Goal: Navigation & Orientation: Find specific page/section

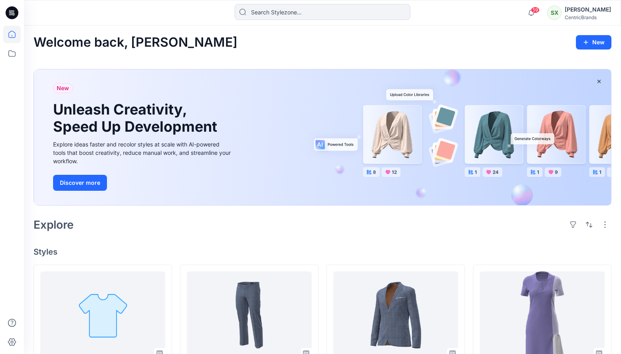
scroll to position [178, 0]
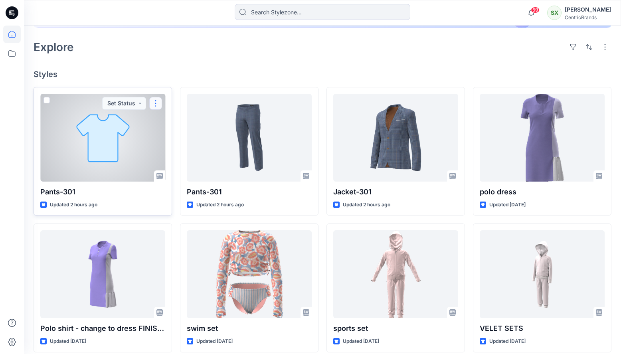
click at [154, 103] on button "button" at bounding box center [155, 103] width 13 height 13
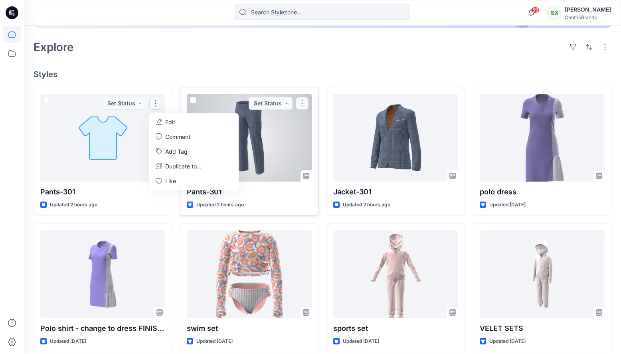
click at [304, 103] on button "button" at bounding box center [302, 103] width 13 height 13
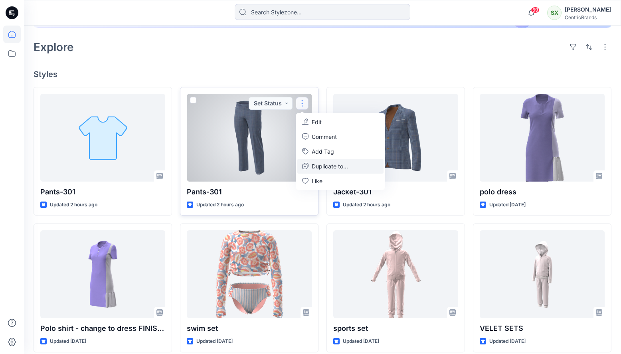
click at [344, 167] on p "Duplicate to..." at bounding box center [330, 166] width 36 height 8
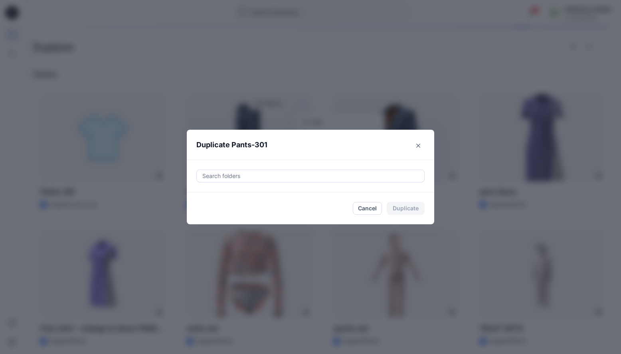
click at [315, 177] on div at bounding box center [311, 176] width 218 height 10
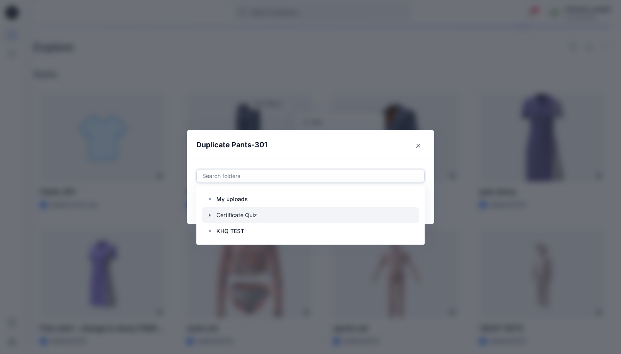
click at [211, 215] on icon "button" at bounding box center [210, 215] width 2 height 3
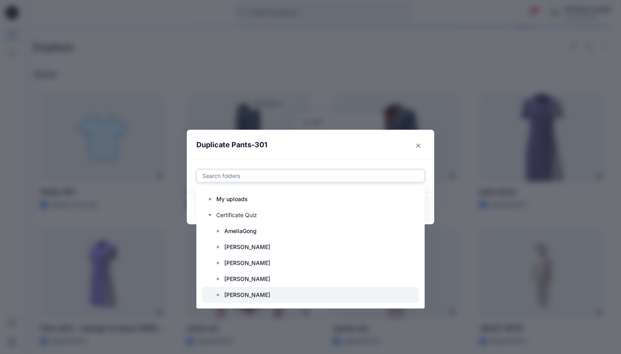
scroll to position [2, 0]
click at [232, 294] on p "[PERSON_NAME]" at bounding box center [247, 294] width 46 height 10
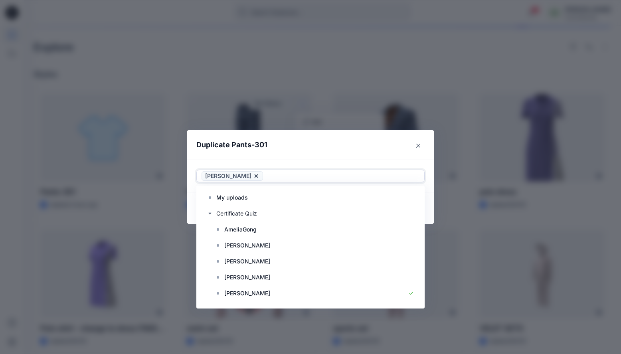
click at [377, 146] on header "Duplicate Pants-301" at bounding box center [303, 145] width 232 height 30
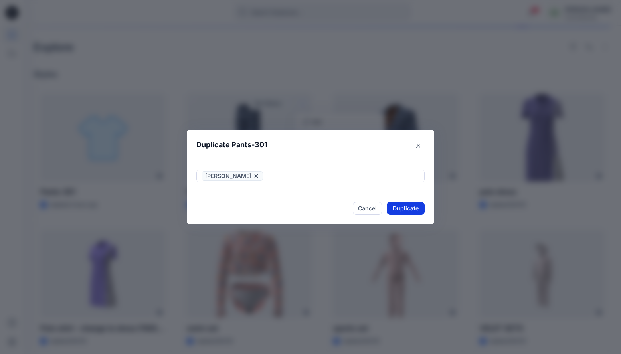
click at [405, 208] on button "Duplicate" at bounding box center [406, 208] width 38 height 13
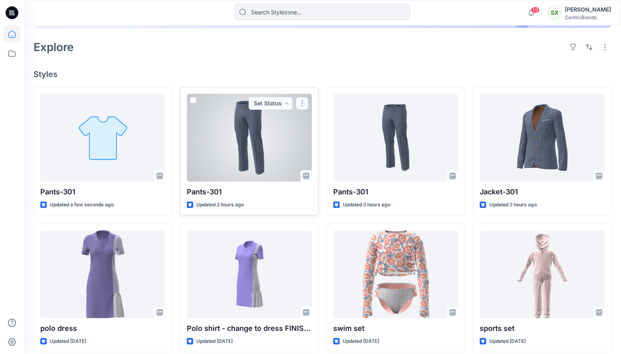
click at [304, 101] on button "button" at bounding box center [302, 103] width 13 height 13
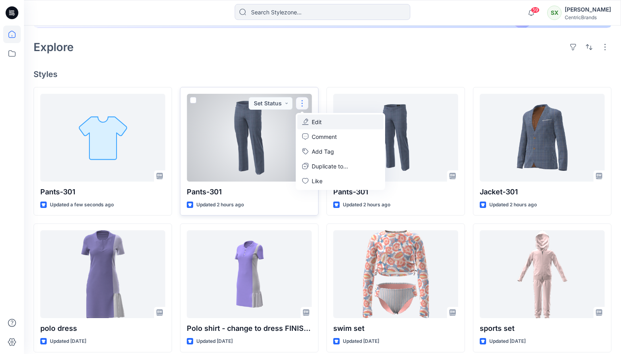
click at [310, 119] on button "Edit" at bounding box center [341, 122] width 86 height 15
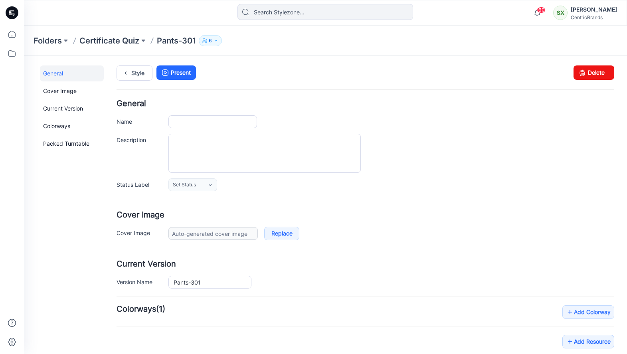
type input "Pants-301"
type input "Colorway 1"
type input "Default Thumbnail"
click at [591, 71] on link "Delete" at bounding box center [594, 73] width 41 height 14
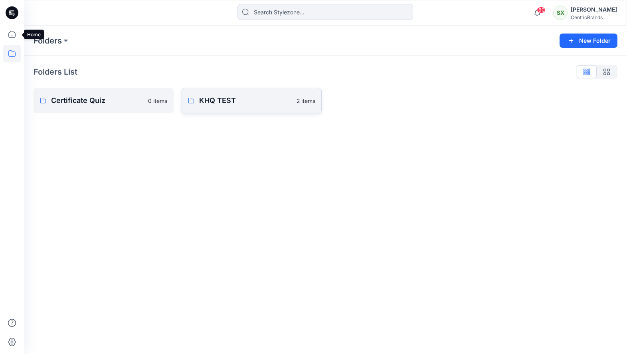
drag, startPoint x: 13, startPoint y: 34, endPoint x: 30, endPoint y: 48, distance: 22.4
click at [13, 34] on icon at bounding box center [12, 35] width 18 height 18
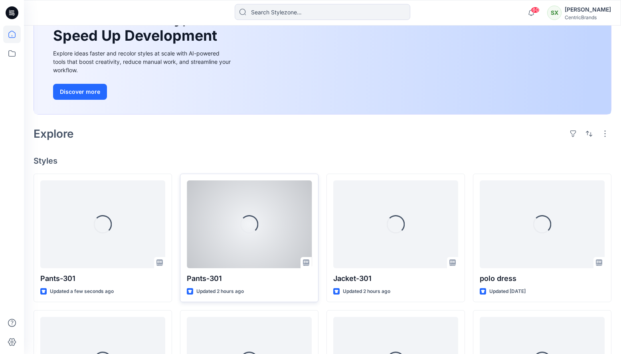
scroll to position [149, 0]
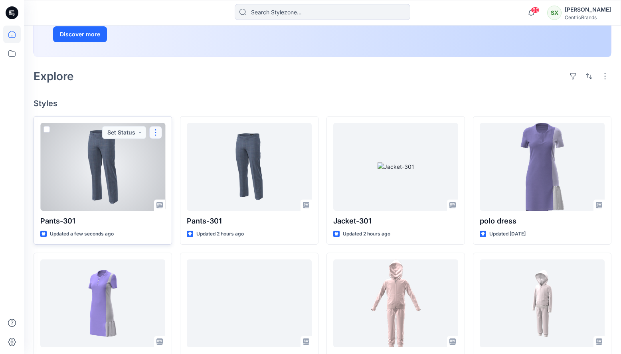
click at [155, 130] on button "button" at bounding box center [155, 132] width 13 height 13
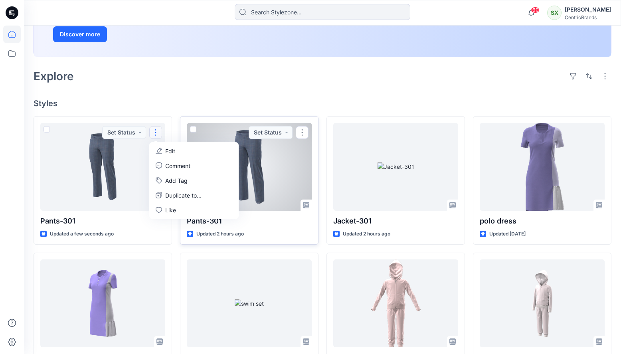
click at [255, 153] on div at bounding box center [249, 167] width 125 height 88
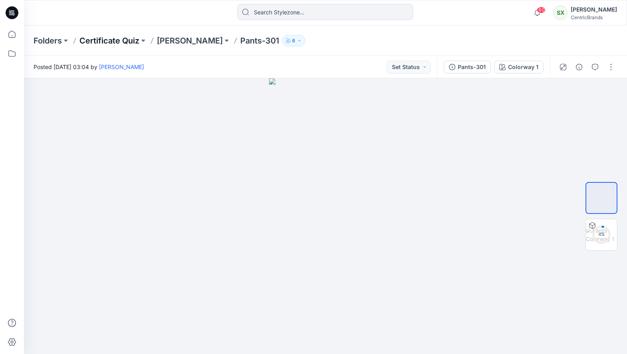
click at [124, 40] on p "Certificate Quiz" at bounding box center [109, 40] width 60 height 11
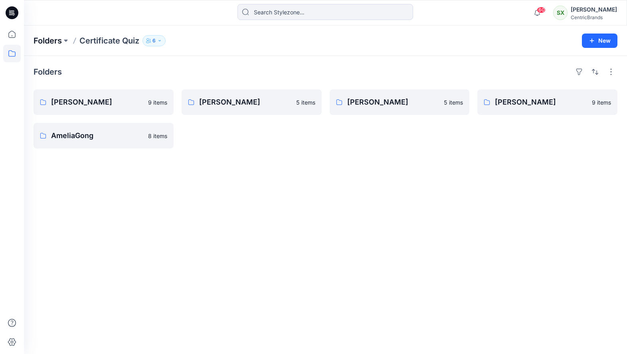
click at [52, 42] on p "Folders" at bounding box center [48, 40] width 28 height 11
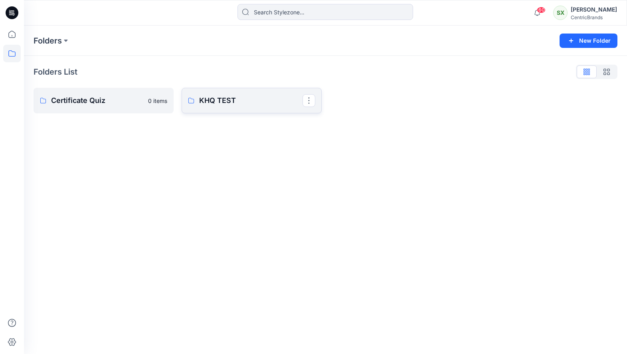
click at [212, 101] on p "KHQ TEST" at bounding box center [250, 100] width 103 height 11
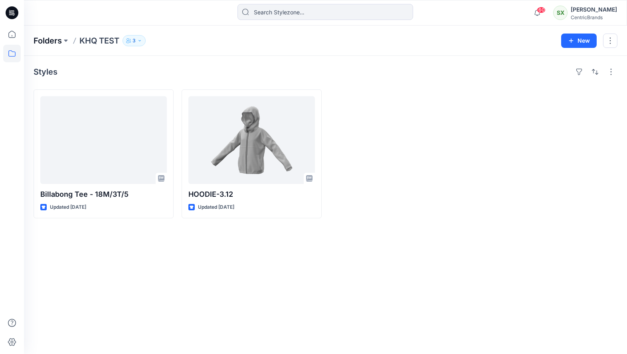
click at [47, 40] on p "Folders" at bounding box center [48, 40] width 28 height 11
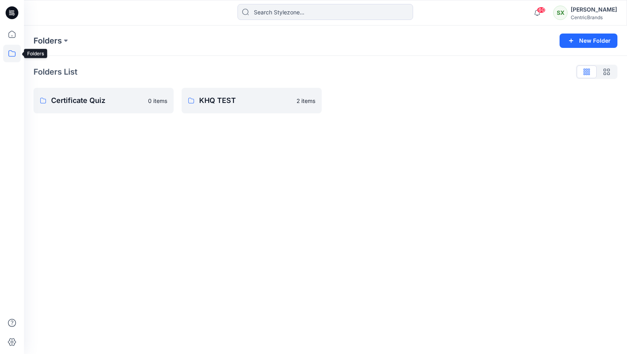
click at [10, 58] on icon at bounding box center [12, 54] width 18 height 18
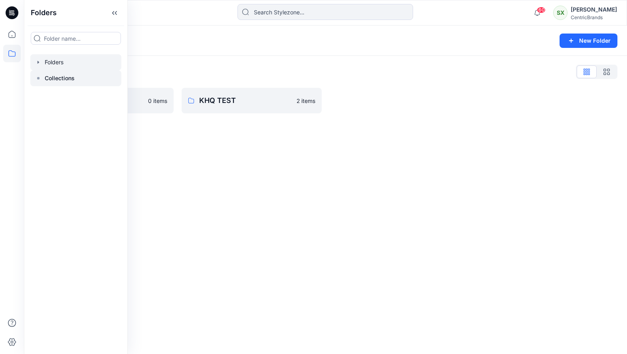
click at [57, 76] on p "Collections" at bounding box center [60, 78] width 30 height 10
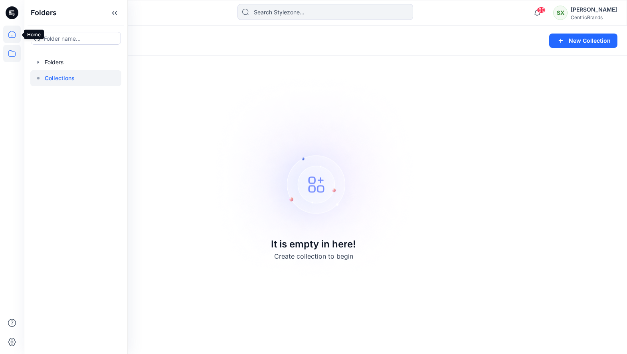
click at [8, 33] on icon at bounding box center [12, 35] width 18 height 18
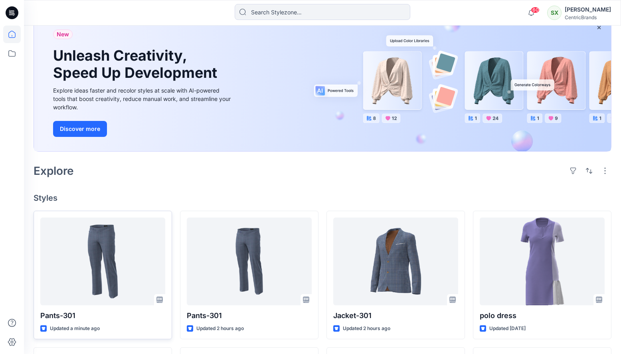
scroll to position [115, 0]
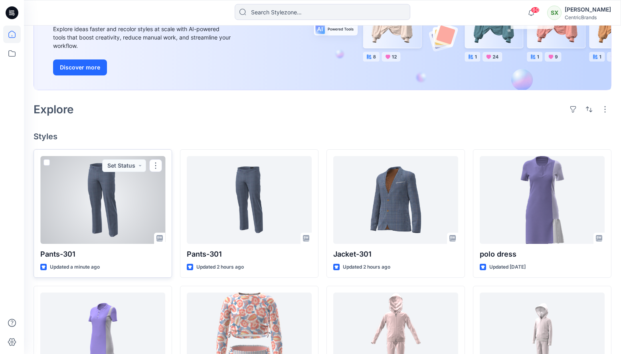
click at [119, 210] on div at bounding box center [102, 200] width 125 height 88
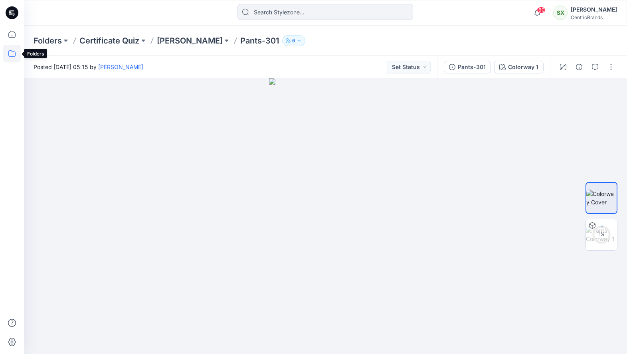
click at [13, 53] on icon at bounding box center [12, 54] width 18 height 18
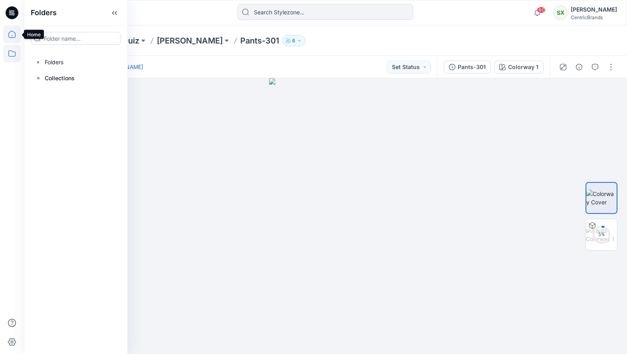
click at [12, 35] on icon at bounding box center [12, 35] width 18 height 18
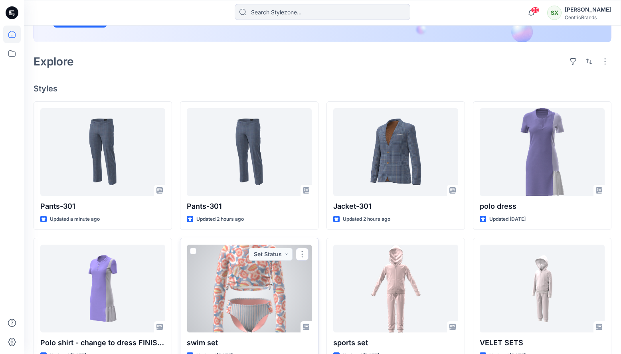
scroll to position [135, 0]
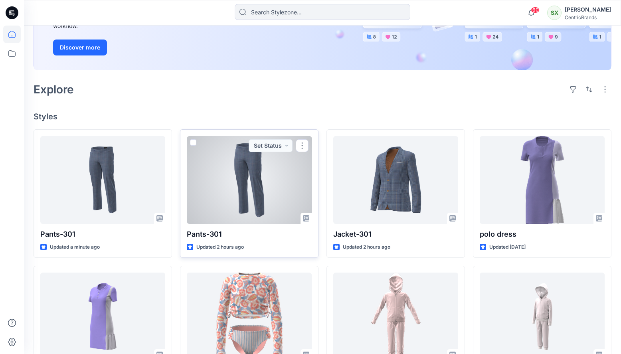
click at [254, 191] on div at bounding box center [249, 180] width 125 height 88
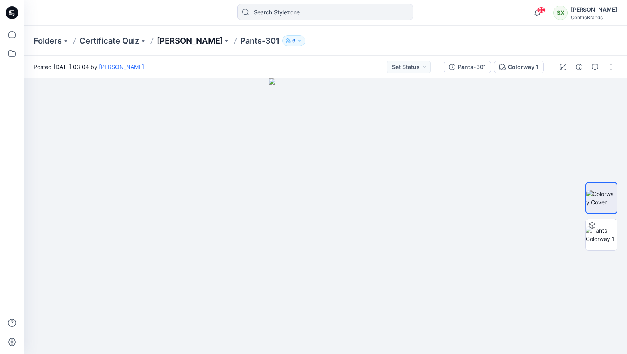
click at [176, 40] on p "[PERSON_NAME]" at bounding box center [190, 40] width 66 height 11
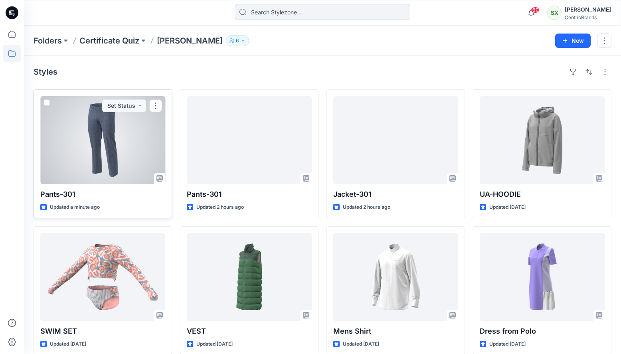
click at [146, 146] on div at bounding box center [102, 140] width 125 height 88
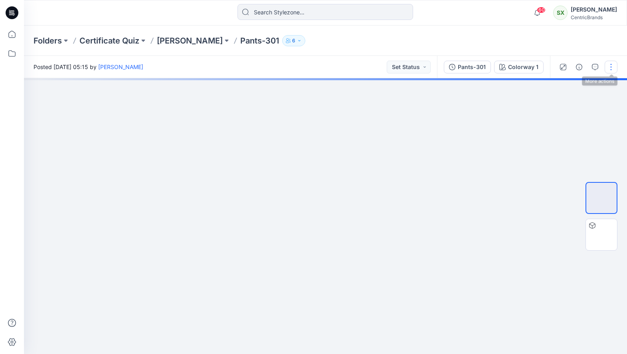
click at [611, 68] on button "button" at bounding box center [611, 67] width 13 height 13
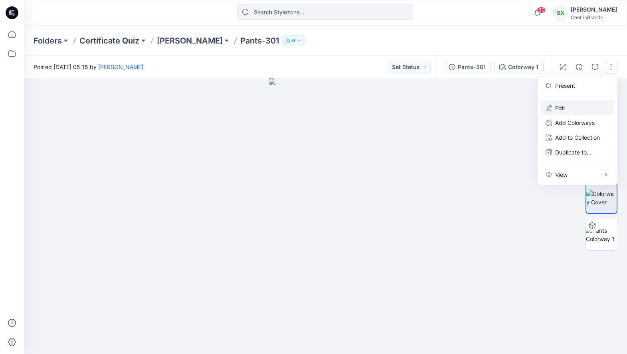
click at [559, 109] on p "Edit" at bounding box center [561, 108] width 10 height 8
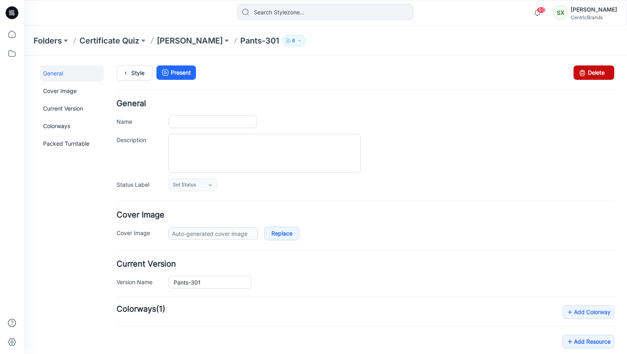
type input "Pants-301"
type input "Colorway 1"
type input "Default Thumbnail"
click at [590, 71] on link "Delete" at bounding box center [594, 73] width 41 height 14
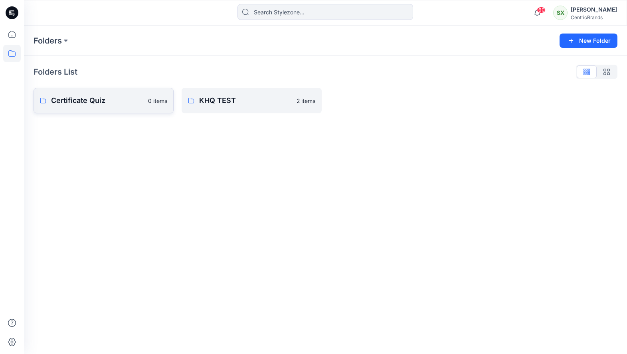
click at [148, 105] on p "0 items" at bounding box center [157, 101] width 19 height 8
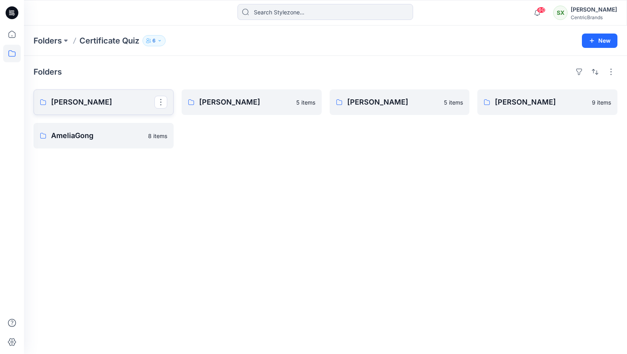
click at [81, 103] on p "[PERSON_NAME]" at bounding box center [102, 102] width 103 height 11
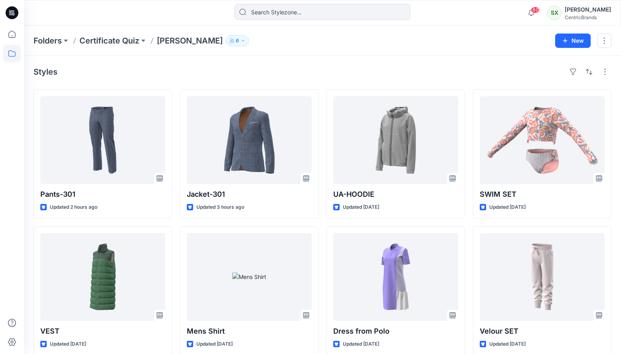
click at [330, 52] on div "Folders Certificate Quiz Susie Xie 6 New" at bounding box center [323, 41] width 598 height 30
click at [120, 40] on p "Certificate Quiz" at bounding box center [109, 40] width 60 height 11
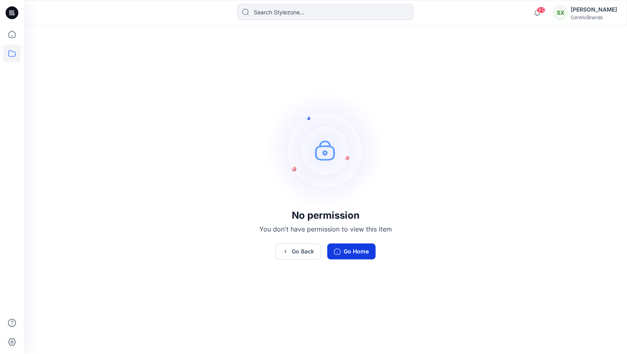
click at [354, 253] on button "Go Home" at bounding box center [352, 252] width 48 height 16
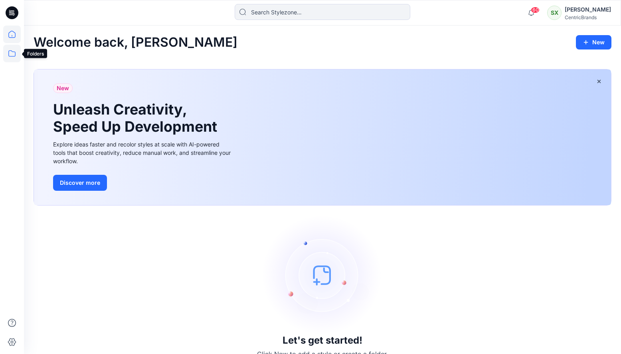
click at [12, 52] on icon at bounding box center [12, 54] width 18 height 18
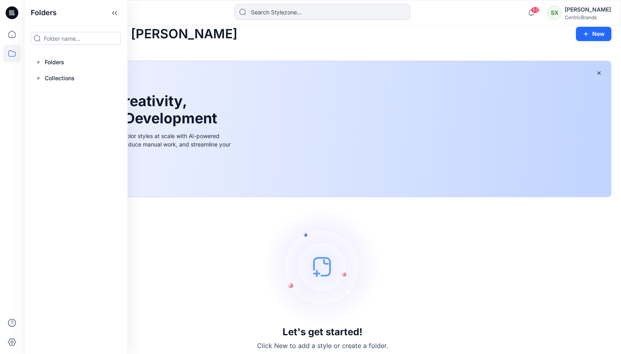
scroll to position [14, 0]
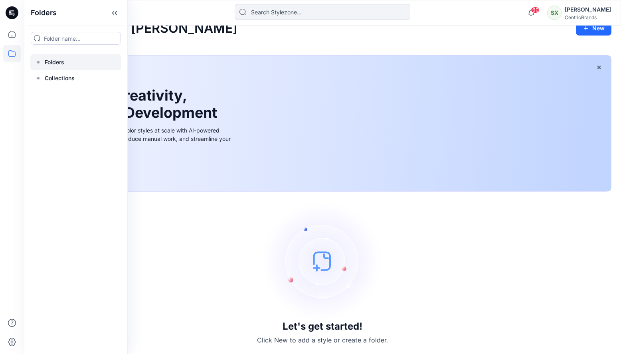
click at [50, 62] on p "Folders" at bounding box center [55, 63] width 20 height 10
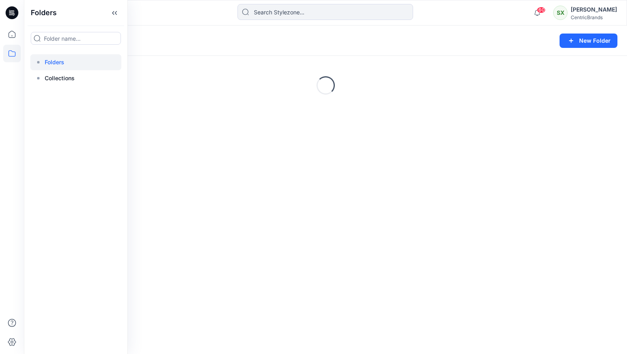
click at [39, 62] on rect at bounding box center [38, 62] width 2 height 2
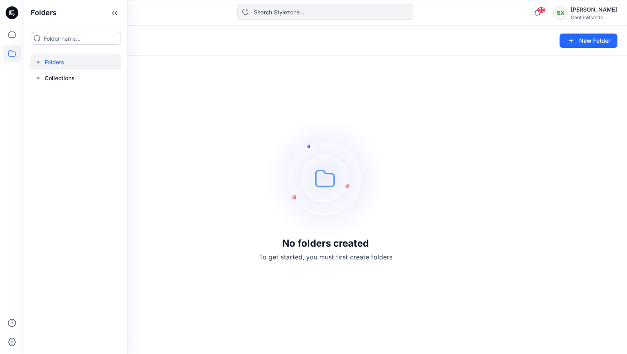
click at [56, 66] on p "Folders" at bounding box center [55, 63] width 20 height 10
click at [42, 79] on div at bounding box center [75, 78] width 91 height 16
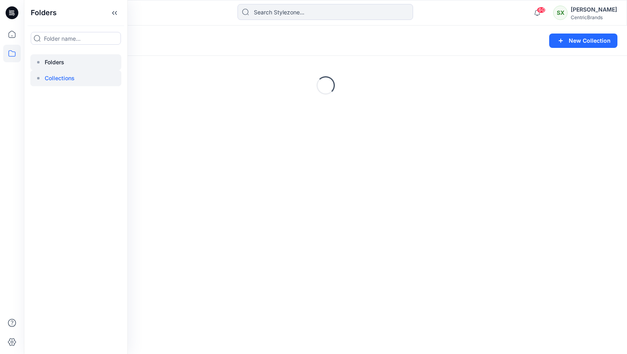
click at [40, 62] on rect at bounding box center [38, 62] width 2 height 2
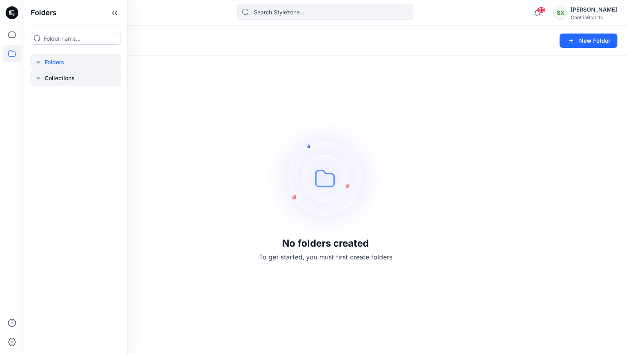
drag, startPoint x: 53, startPoint y: 77, endPoint x: 57, endPoint y: 77, distance: 4.0
click at [53, 77] on p "Collections" at bounding box center [60, 78] width 30 height 10
